Goal: Feedback & Contribution: Submit feedback/report problem

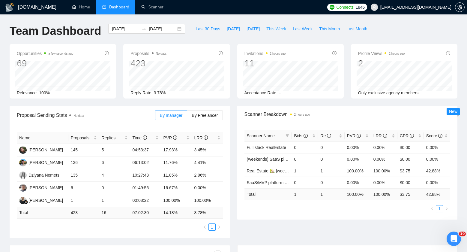
click at [273, 30] on span "This Week" at bounding box center [276, 29] width 20 height 7
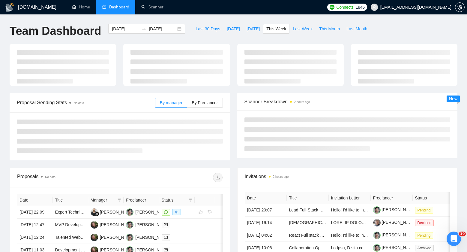
type input "2025-08-18"
type input "2025-08-24"
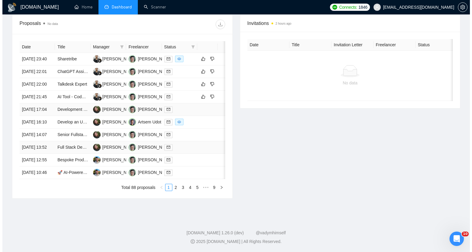
scroll to position [220, 0]
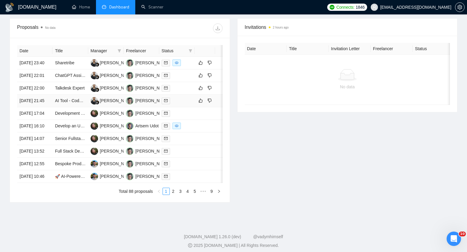
click at [187, 104] on div at bounding box center [177, 100] width 31 height 7
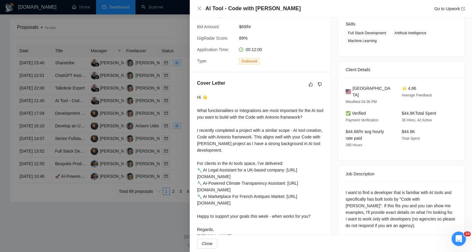
scroll to position [116, 0]
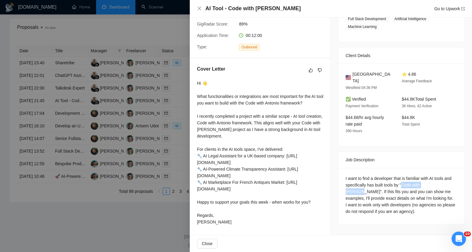
drag, startPoint x: 410, startPoint y: 171, endPoint x: 445, endPoint y: 170, distance: 34.5
click at [445, 175] on div "I want to find a developer that is familiar with AI tools and specifically has …" at bounding box center [401, 195] width 112 height 40
copy div "Code with Antonio"
click at [379, 202] on div "I want to find a developer that is familiar with AI tools and specifically has …" at bounding box center [401, 196] width 126 height 56
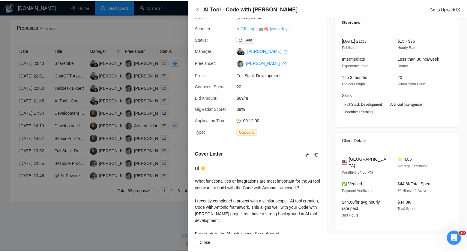
scroll to position [0, 0]
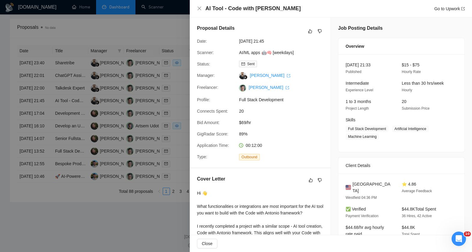
click at [173, 32] on div at bounding box center [236, 126] width 472 height 252
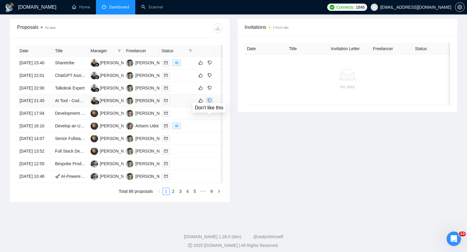
click at [210, 103] on icon "dislike" at bounding box center [210, 100] width 4 height 5
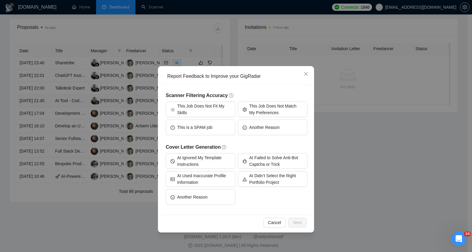
click at [212, 138] on div "Scanner Filtering Accuracy This Job Does Not Fit My Skills This Job Does Not Ma…" at bounding box center [237, 118] width 142 height 52
click at [252, 131] on button "Another Reason" at bounding box center [273, 127] width 70 height 16
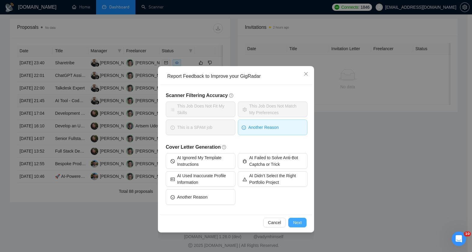
click at [291, 222] on button "Next" at bounding box center [297, 223] width 18 height 10
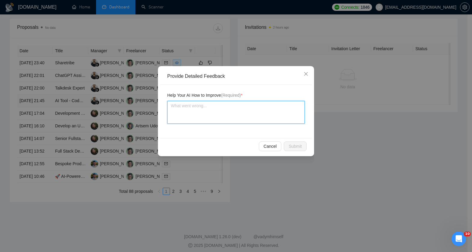
click at [218, 116] on textarea at bounding box center [235, 112] width 137 height 23
type textarea "C"
type textarea "Cl"
type textarea "Cle"
type textarea "Clei"
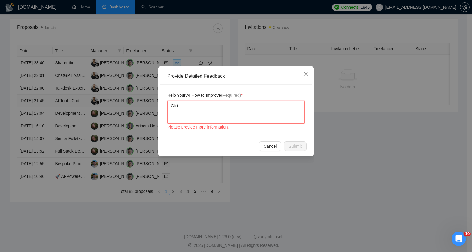
type textarea "Clein"
type textarea "Cleint"
type textarea "Cl"
type textarea "Cli"
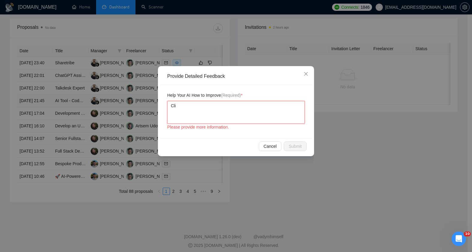
type textarea "Clie"
type textarea "Clien"
type textarea "Client"
type textarea "Client d"
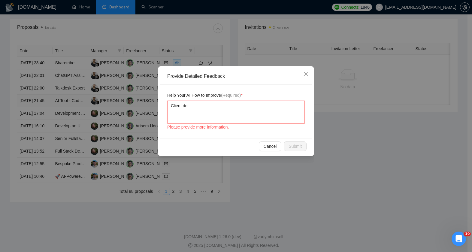
type textarea "Client doe"
type textarea "Client does"
type textarea "Client doesn"
type textarea "Client doesn'"
type textarea "Client doesn't"
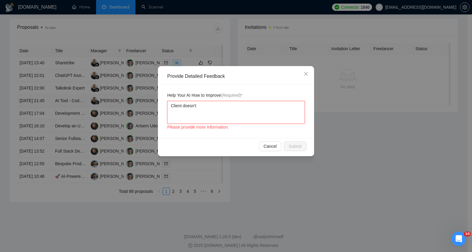
type textarea "Client doesn't"
type textarea "Client doesn't w"
type textarea "Client doesn't wo"
type textarea "Client doesn't wor"
type textarea "Client doesn't work"
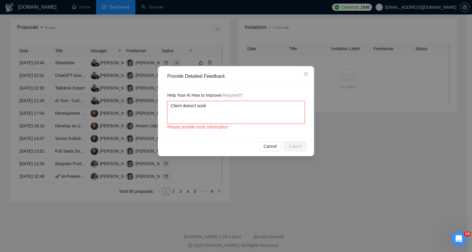
type textarea "Client doesn't work"
type textarea "Client doesn't work a"
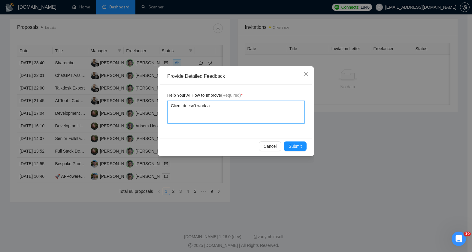
type textarea "Client doesn't work"
type textarea "Client doesn't"
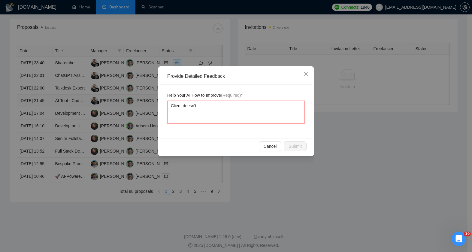
type textarea "Client doesn't w"
type textarea "Client doesn't wan"
type textarea "Client doesn't want"
type textarea "Client doesn't want w"
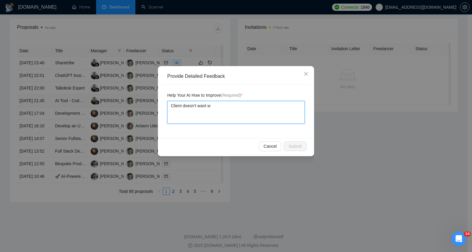
type textarea "Client doesn't want wo"
type textarea "Client doesn't want wor"
type textarea "Client doesn't want work"
type textarea "Client doesn't want worki"
type textarea "Client doesn't want workin"
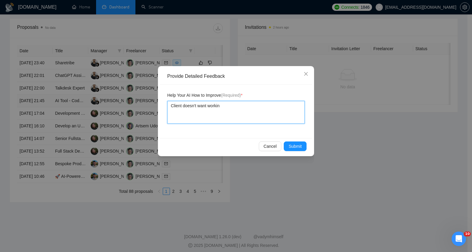
type textarea "Client doesn't want working"
type textarea "Client doesn't want working w"
type textarea "Client doesn't want working wi"
type textarea "Client doesn't want working wit"
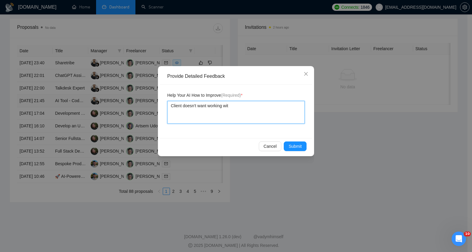
type textarea "Client doesn't want working with"
type textarea "Client doesn't want working with a"
type textarea "Client doesn't want working with ag"
type textarea "Client doesn't want working with age"
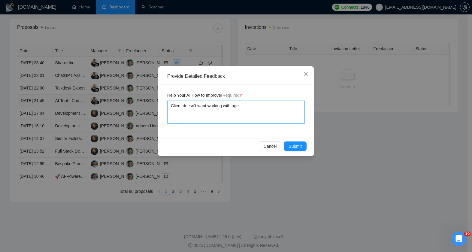
type textarea "Client doesn't want working with agen"
type textarea "Client doesn't want working with agenc"
type textarea "Client doesn't want working with agenci"
type textarea "Client doesn't want working with agencie"
type textarea "Client doesn't want working with agencies"
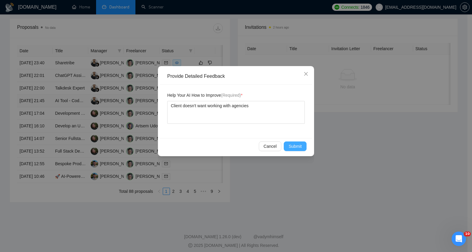
click at [287, 145] on button "Submit" at bounding box center [295, 146] width 23 height 10
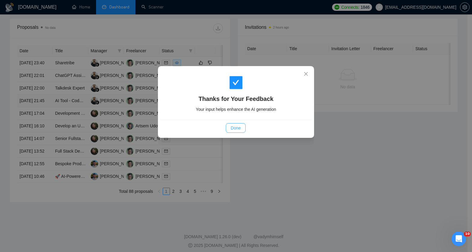
click at [234, 124] on button "Done" at bounding box center [236, 128] width 20 height 10
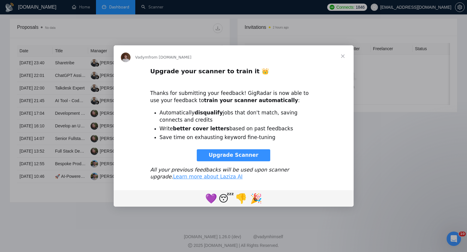
click at [246, 156] on span "Upgrade Scanner" at bounding box center [234, 155] width 50 height 6
click at [230, 31] on div "Intercom messenger" at bounding box center [233, 126] width 467 height 252
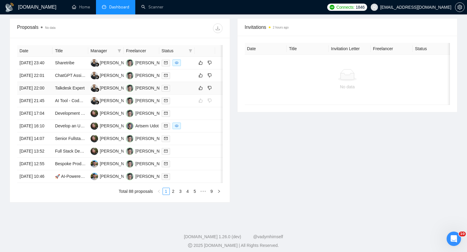
click at [181, 95] on td at bounding box center [176, 88] width 35 height 13
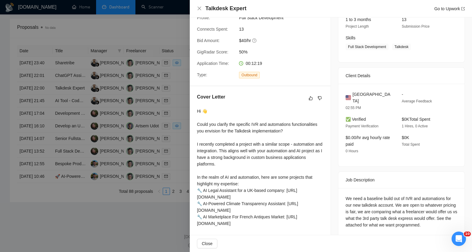
scroll to position [123, 0]
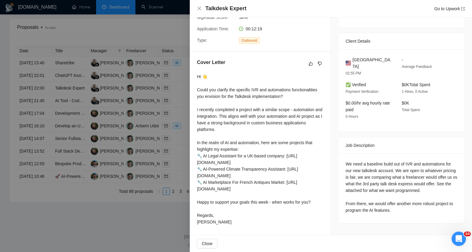
click at [353, 181] on div "We need a baseline build out of IVR and automations for our new talkdesk accoun…" at bounding box center [401, 187] width 112 height 53
drag, startPoint x: 388, startPoint y: 150, endPoint x: 411, endPoint y: 150, distance: 23.1
click at [411, 161] on div "We need a baseline build out of IVR and automations for our new talkdesk accoun…" at bounding box center [401, 187] width 112 height 53
copy div "build out of IVR"
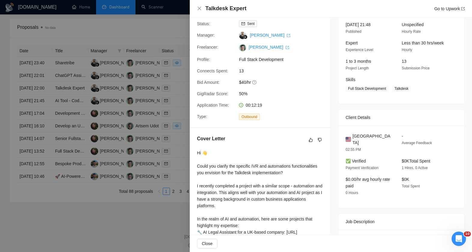
scroll to position [0, 0]
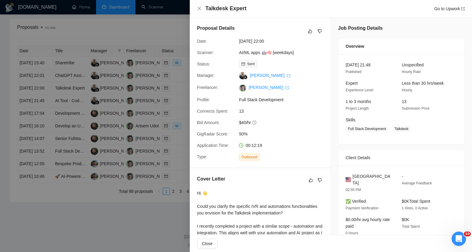
click at [167, 48] on div at bounding box center [236, 126] width 472 height 252
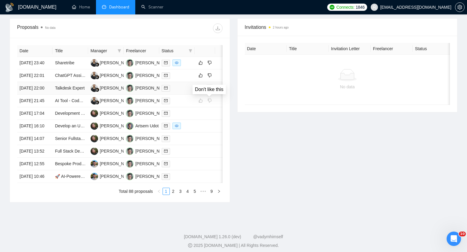
click at [210, 90] on icon "dislike" at bounding box center [210, 88] width 4 height 5
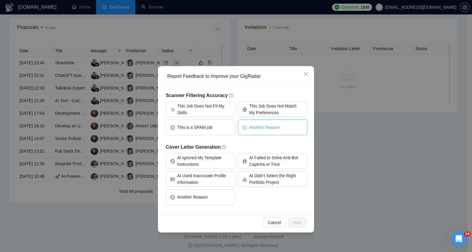
click at [254, 127] on span "Another Reason" at bounding box center [264, 127] width 30 height 7
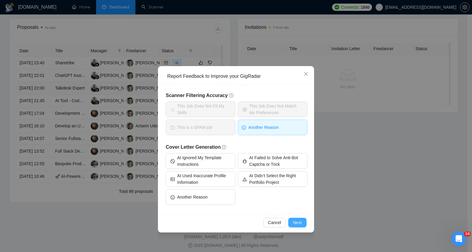
drag, startPoint x: 294, startPoint y: 223, endPoint x: 292, endPoint y: 216, distance: 7.1
click at [294, 223] on span "Next" at bounding box center [297, 222] width 9 height 7
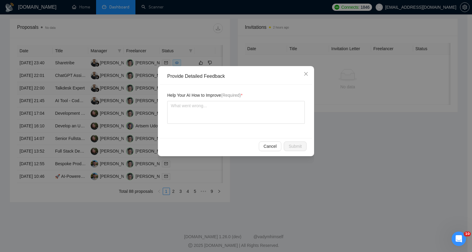
click at [216, 99] on div "Help Your AI How to Improve (Required) *" at bounding box center [235, 96] width 137 height 9
click at [216, 103] on textarea at bounding box center [235, 112] width 137 height 23
type textarea "W"
type textarea "We"
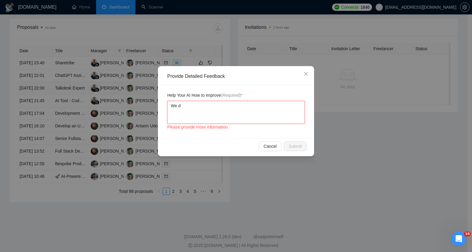
type textarea "We do"
type textarea "We don"
type textarea "We don'"
type textarea "We don't"
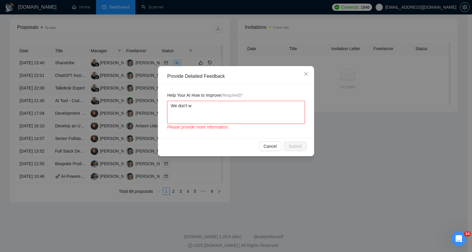
type textarea "We don't wo"
type textarea "We don't wor"
type textarea "We don't work"
type textarea "We don't work w"
type textarea "We don't work wi"
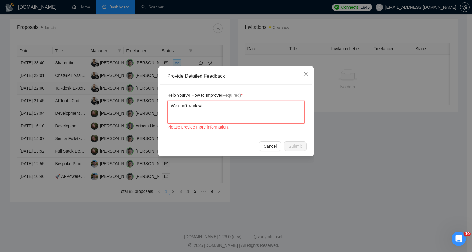
type textarea "We don't work wit"
type textarea "We don't work with"
type textarea "We don't work with I"
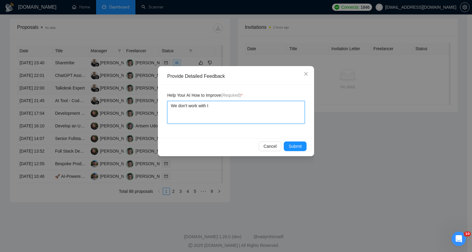
type textarea "We don't work with IV"
type textarea "We don't work with IVR"
type textarea "We don't work with IVR,"
type textarea "We don't work with IVR, n"
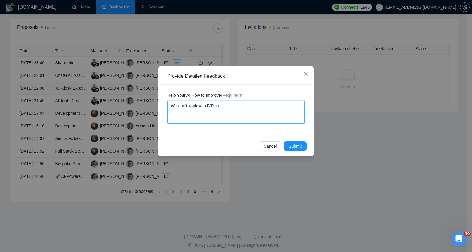
type textarea "We don't work with IVR,"
type textarea "We don't work with IVR, n"
type textarea "We don't work with IVR, n8"
type textarea "We don't work with IVR, n8n"
type textarea "We don't work with IVR, n8n,"
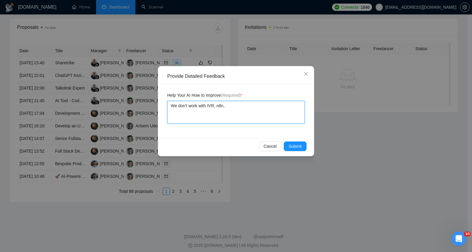
type textarea "We don't work with IVR, n8n,"
type textarea "We don't work with IVR, n8n, a"
type textarea "We don't work with IVR, n8n, an"
type textarea "We don't work with IVR, n8n, and"
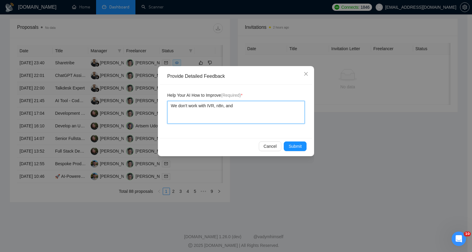
type textarea "We don't work with IVR, n8n, and e"
type textarea "We don't work with IVR, n8n, and et"
type textarea "We don't work with IVR, n8n, and etc."
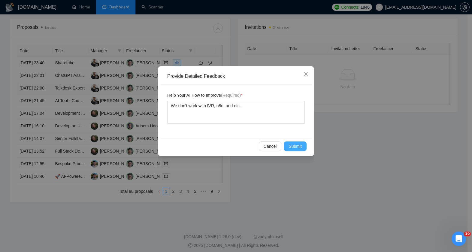
click at [295, 145] on span "Submit" at bounding box center [294, 146] width 13 height 7
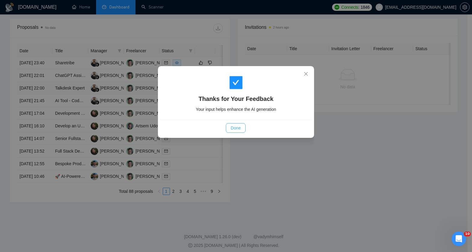
click at [232, 123] on button "Done" at bounding box center [236, 128] width 20 height 10
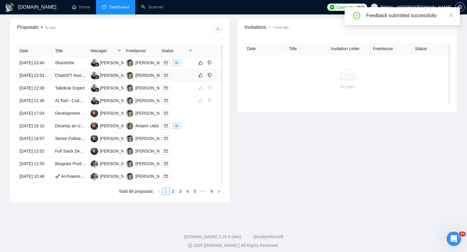
click at [183, 78] on td at bounding box center [176, 75] width 35 height 13
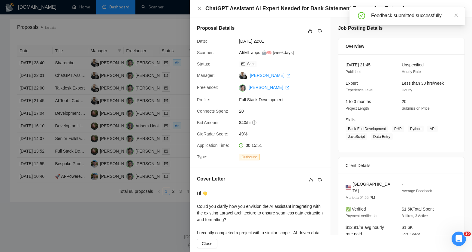
click at [294, 15] on div "ChatGPT Assistant AI Expert Needed for Bank Statement Transaction Extraction in…" at bounding box center [331, 8] width 282 height 17
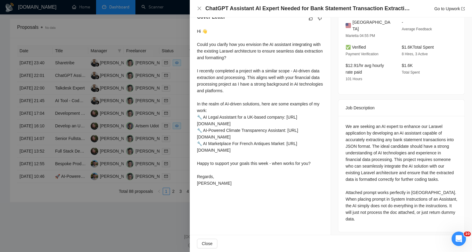
scroll to position [165, 0]
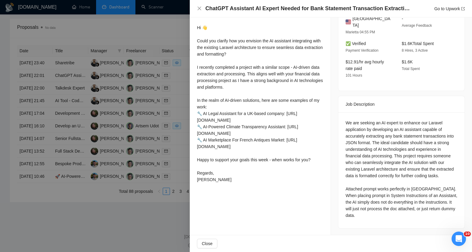
click at [357, 183] on div "We are seeking an AI expert to enhance our Laravel application by developing an…" at bounding box center [401, 168] width 112 height 99
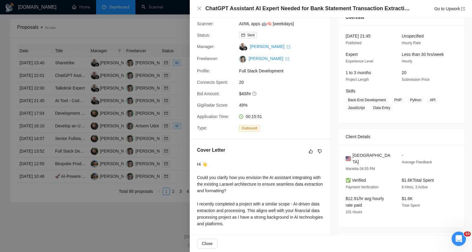
scroll to position [0, 0]
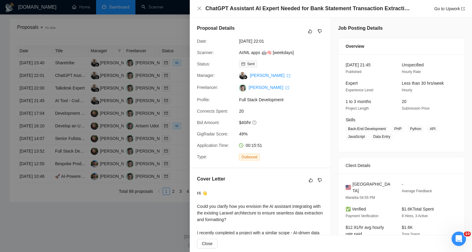
click at [168, 106] on div at bounding box center [236, 126] width 472 height 252
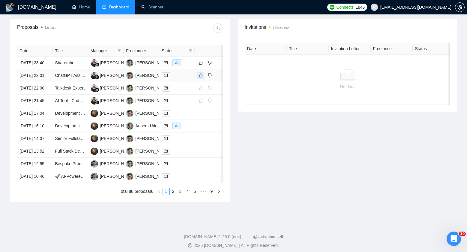
click at [199, 78] on icon "like" at bounding box center [201, 75] width 4 height 5
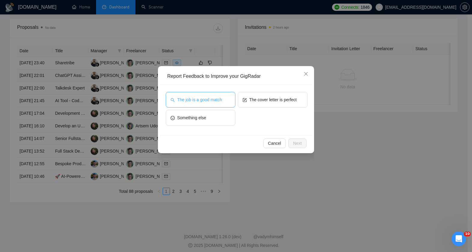
click at [195, 102] on span "The job is a good match" at bounding box center [199, 99] width 45 height 7
click at [296, 139] on button "Next" at bounding box center [297, 143] width 18 height 10
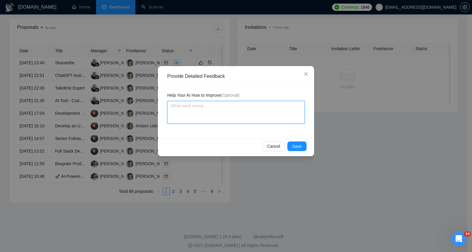
click at [223, 109] on textarea at bounding box center [235, 112] width 137 height 23
type textarea "W"
type textarea "We"
type textarea "We w"
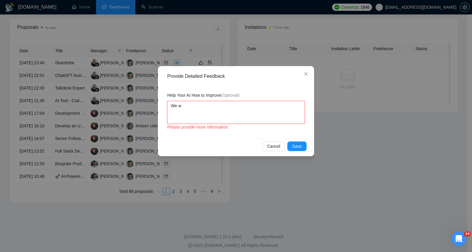
type textarea "We wo"
type textarea "We wor"
type textarea "We work"
type textarea "We work w"
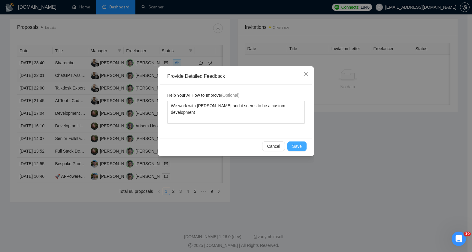
click at [305, 148] on button "Save" at bounding box center [296, 146] width 19 height 10
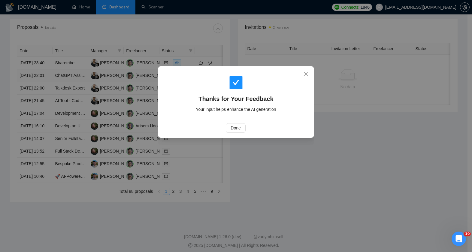
click at [241, 135] on div "Done" at bounding box center [236, 128] width 152 height 16
click at [240, 130] on span "Done" at bounding box center [235, 128] width 10 height 7
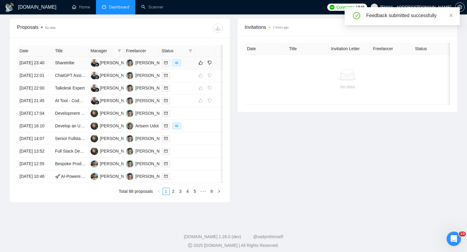
click at [185, 69] on td at bounding box center [176, 63] width 35 height 13
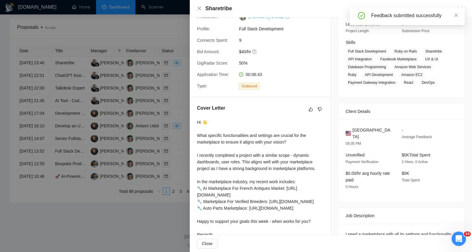
scroll to position [116, 0]
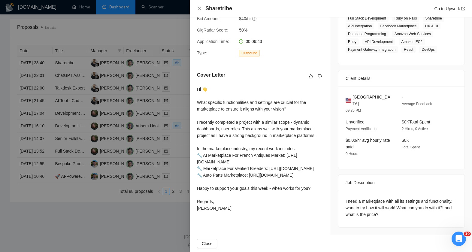
click at [361, 213] on div "I need a marketplace with all its settings and functionality, I want to try how…" at bounding box center [401, 209] width 126 height 37
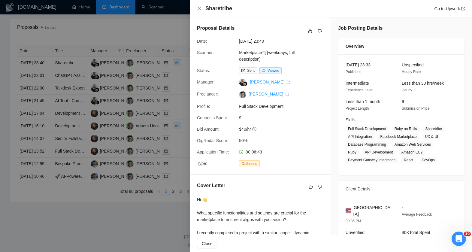
click at [331, 103] on div "Job Posting Details Overview 21 Aug, 2025 23:33 Published Unspecified Hourly Ra…" at bounding box center [401, 181] width 141 height 328
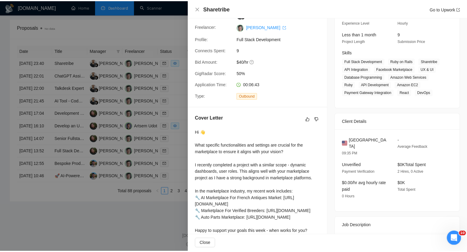
scroll to position [116, 0]
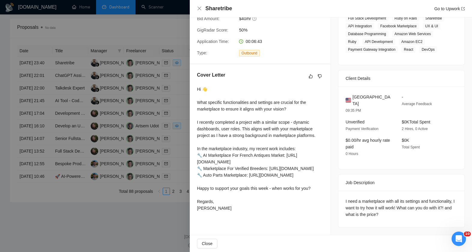
click at [166, 102] on div at bounding box center [236, 126] width 472 height 252
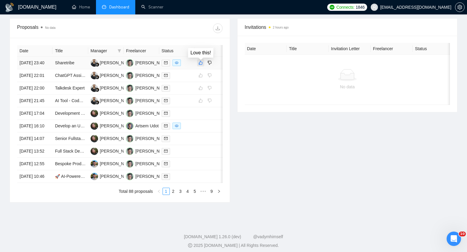
click at [202, 65] on icon "like" at bounding box center [201, 63] width 4 height 4
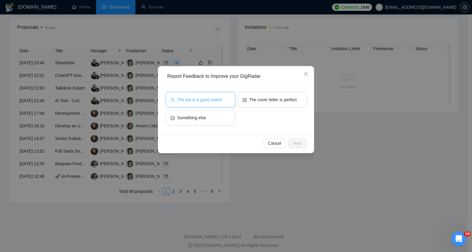
click at [202, 99] on span "The job is a good match" at bounding box center [199, 99] width 45 height 7
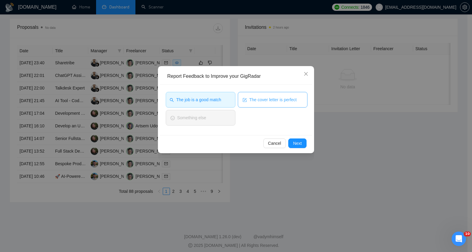
click at [270, 98] on span "The cover letter is perfect" at bounding box center [272, 99] width 47 height 7
click at [299, 140] on button "Next" at bounding box center [297, 143] width 18 height 10
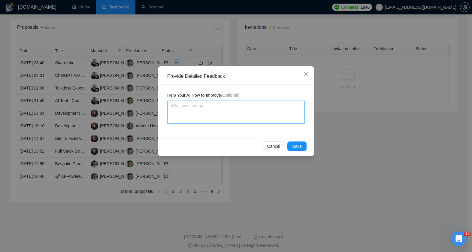
click at [219, 114] on textarea at bounding box center [235, 112] width 137 height 23
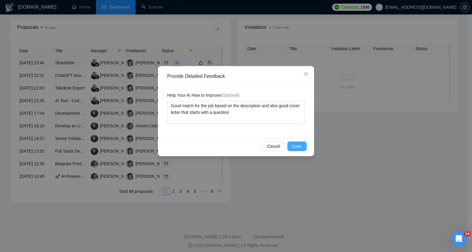
click at [293, 142] on button "Save" at bounding box center [296, 146] width 19 height 10
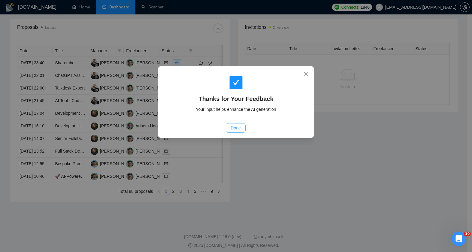
click at [232, 127] on span "Done" at bounding box center [235, 128] width 10 height 7
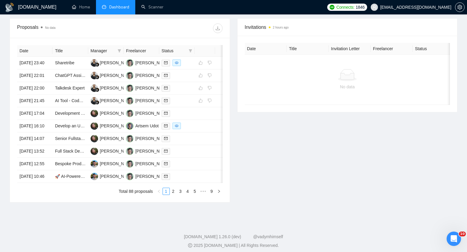
click at [176, 25] on div at bounding box center [171, 28] width 103 height 10
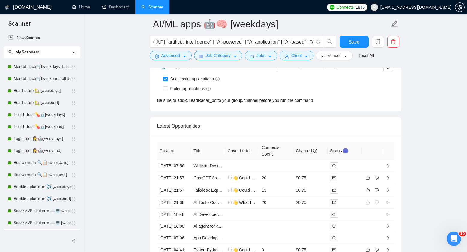
scroll to position [1627, 0]
